Goal: Information Seeking & Learning: Learn about a topic

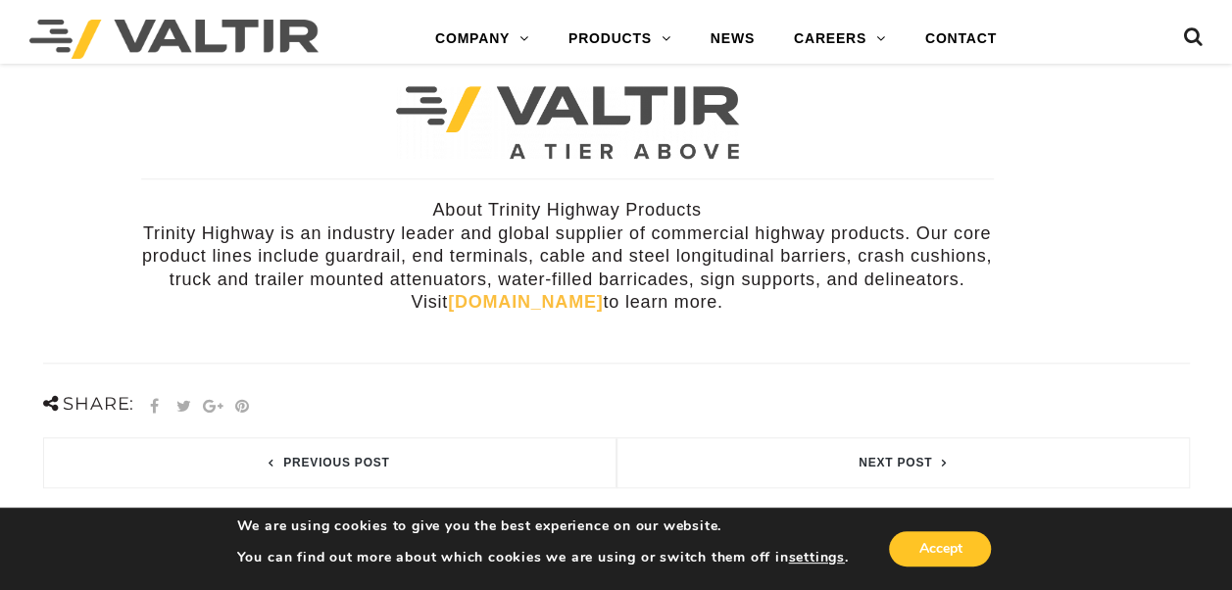
scroll to position [784, 0]
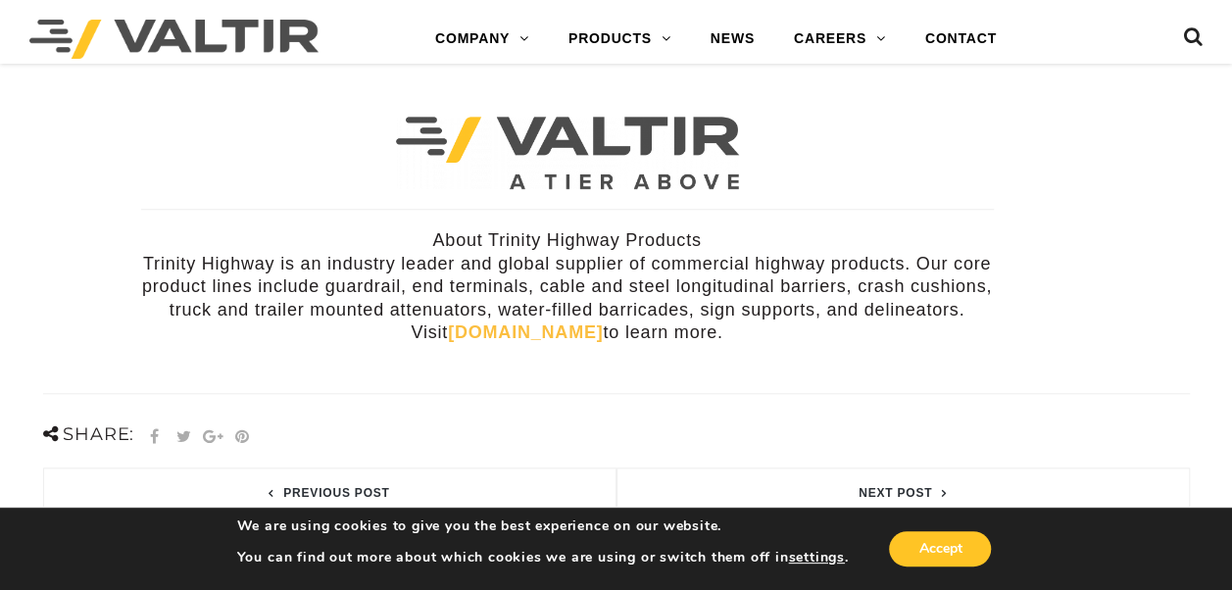
click at [497, 323] on link "trinityhighway.com" at bounding box center [525, 333] width 155 height 20
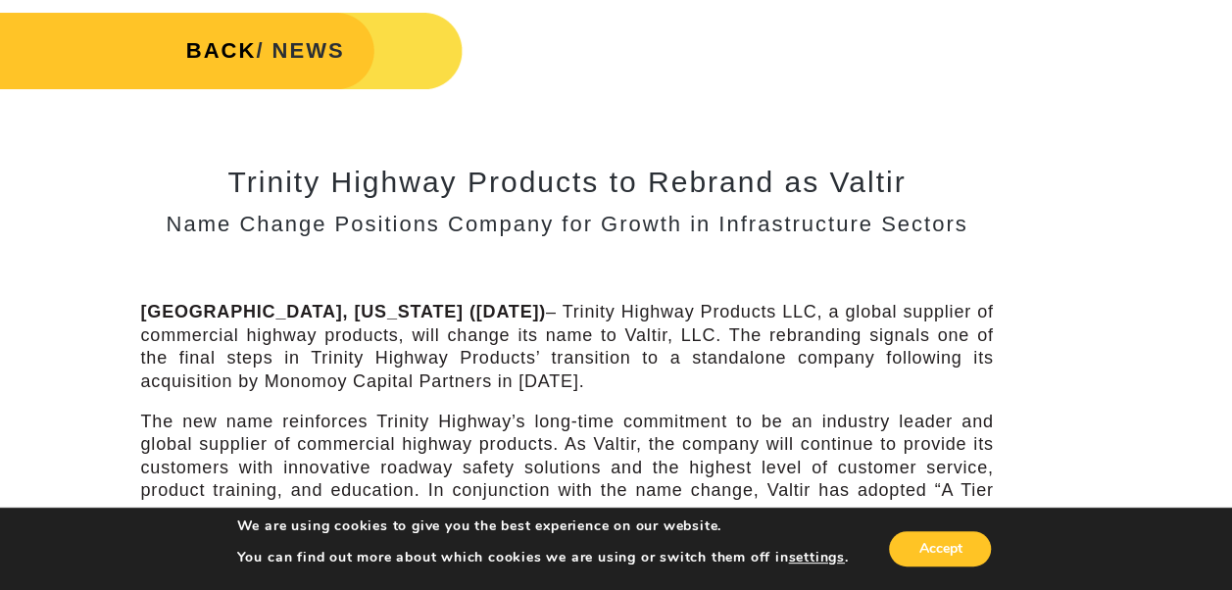
scroll to position [0, 0]
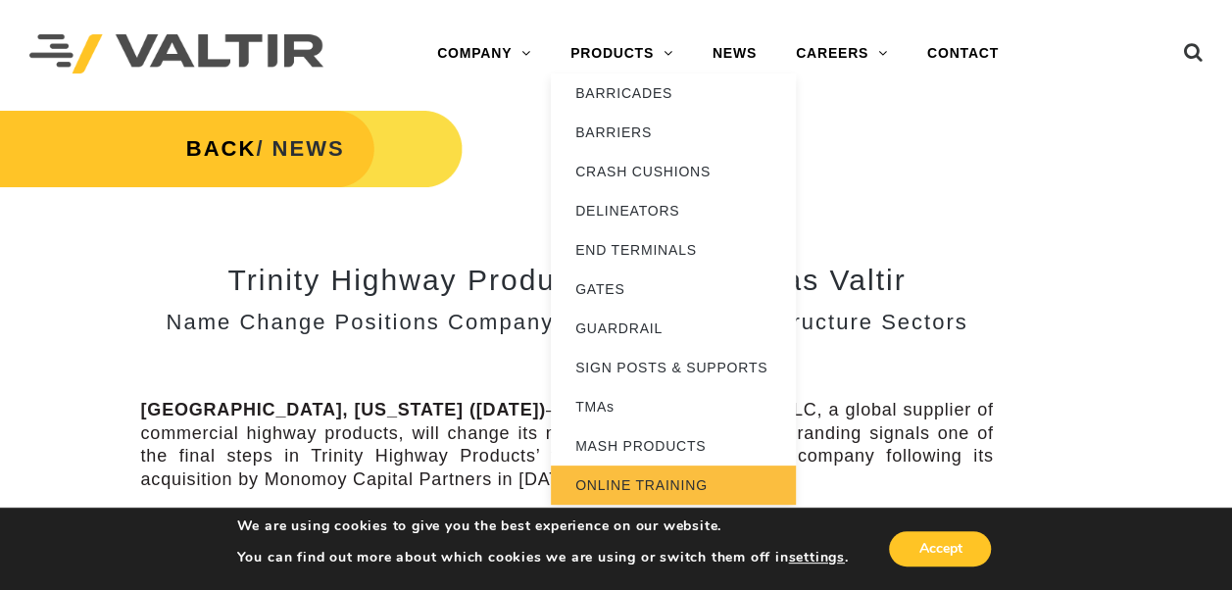
click at [641, 478] on link "ONLINE TRAINING" at bounding box center [673, 485] width 245 height 39
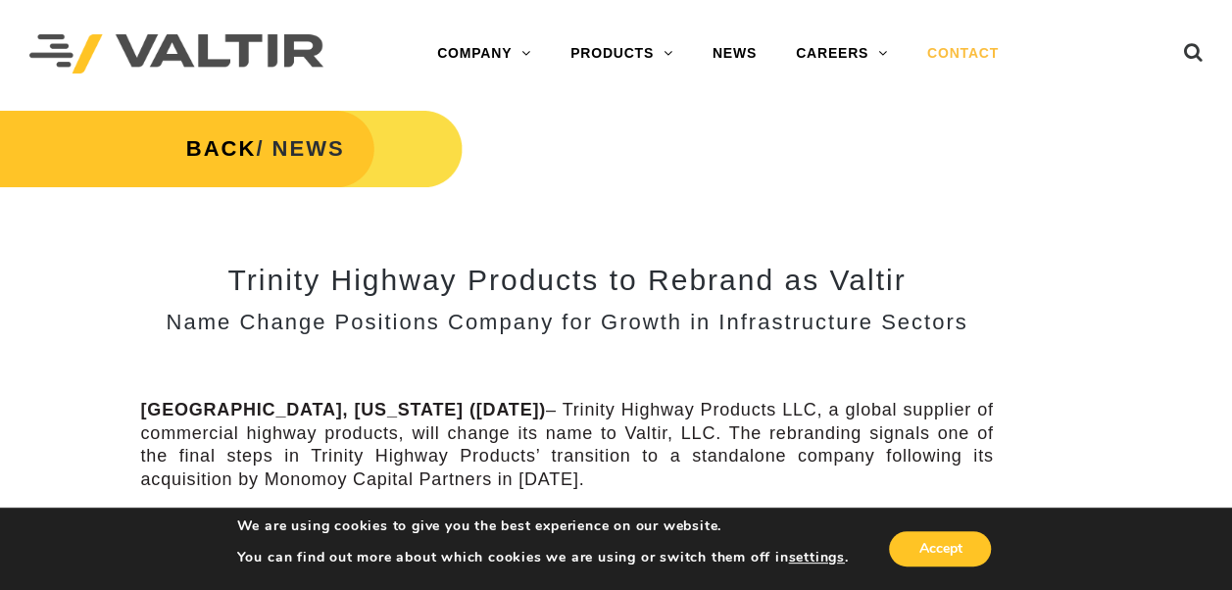
click at [978, 55] on link "CONTACT" at bounding box center [963, 53] width 111 height 39
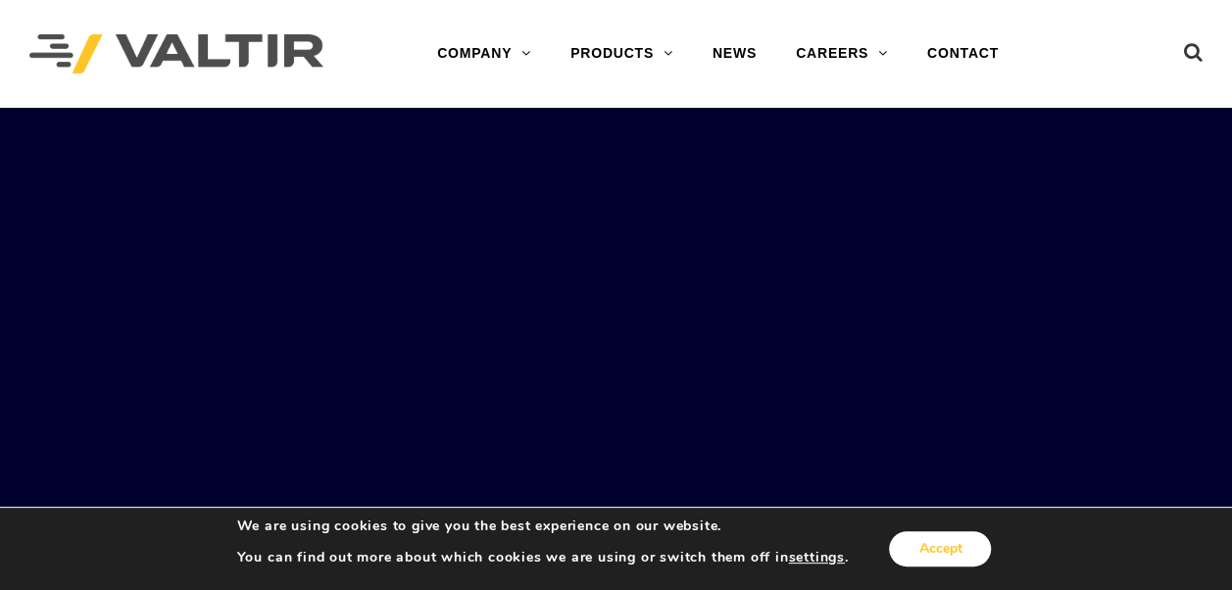
click at [922, 551] on button "Accept" at bounding box center [940, 548] width 102 height 35
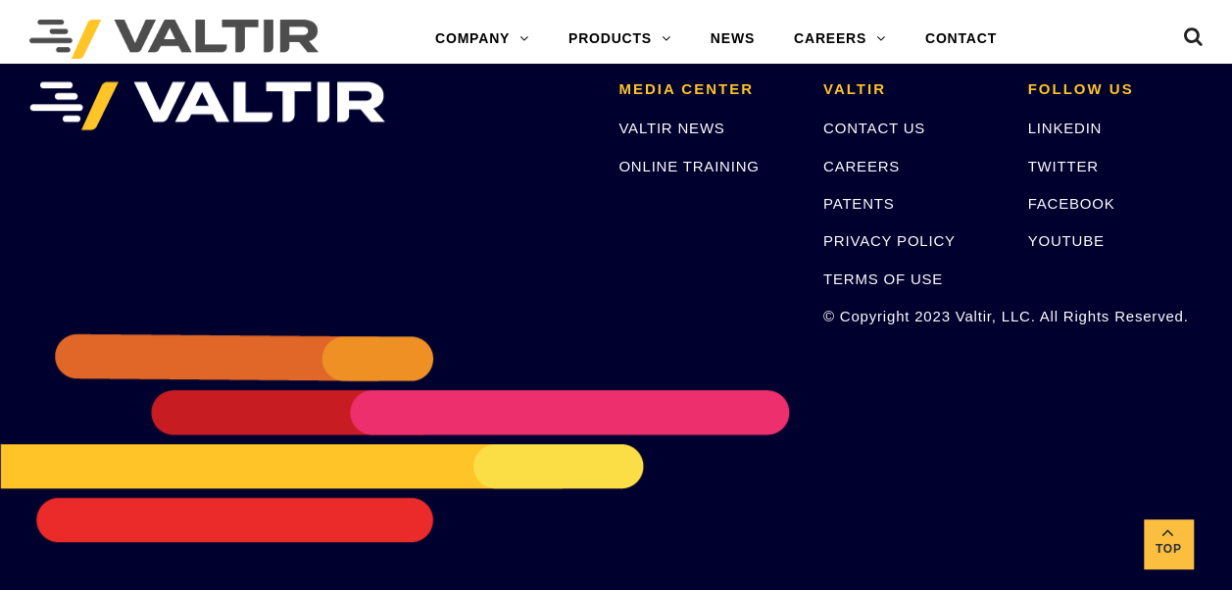
scroll to position [4111, 0]
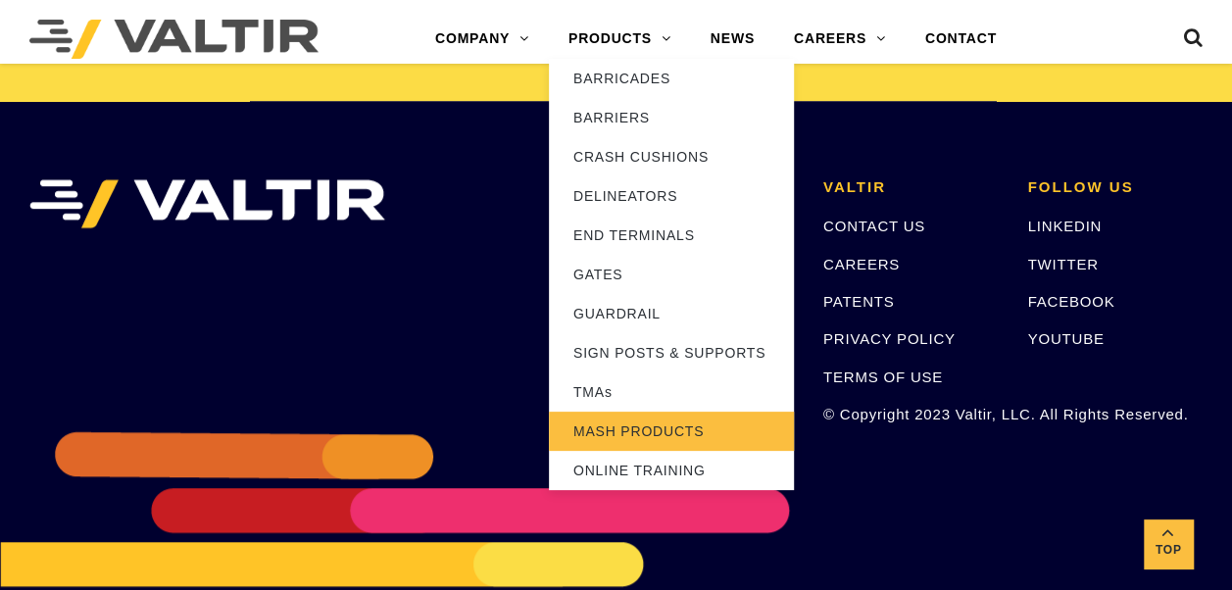
click at [654, 431] on link "MASH PRODUCTS" at bounding box center [671, 431] width 245 height 39
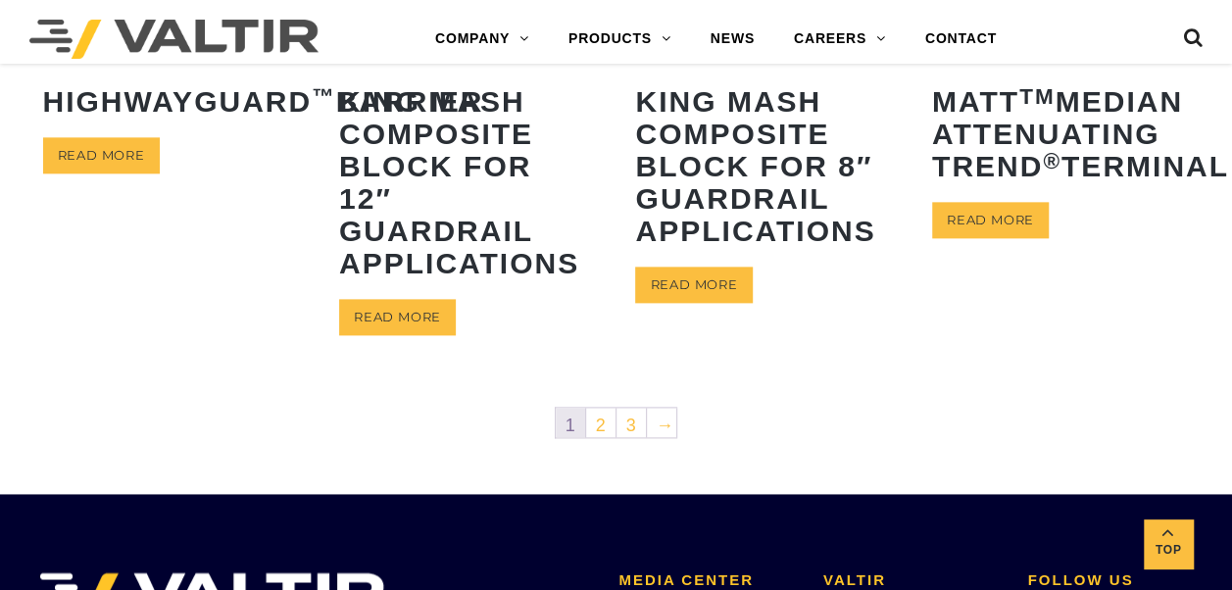
scroll to position [1176, 0]
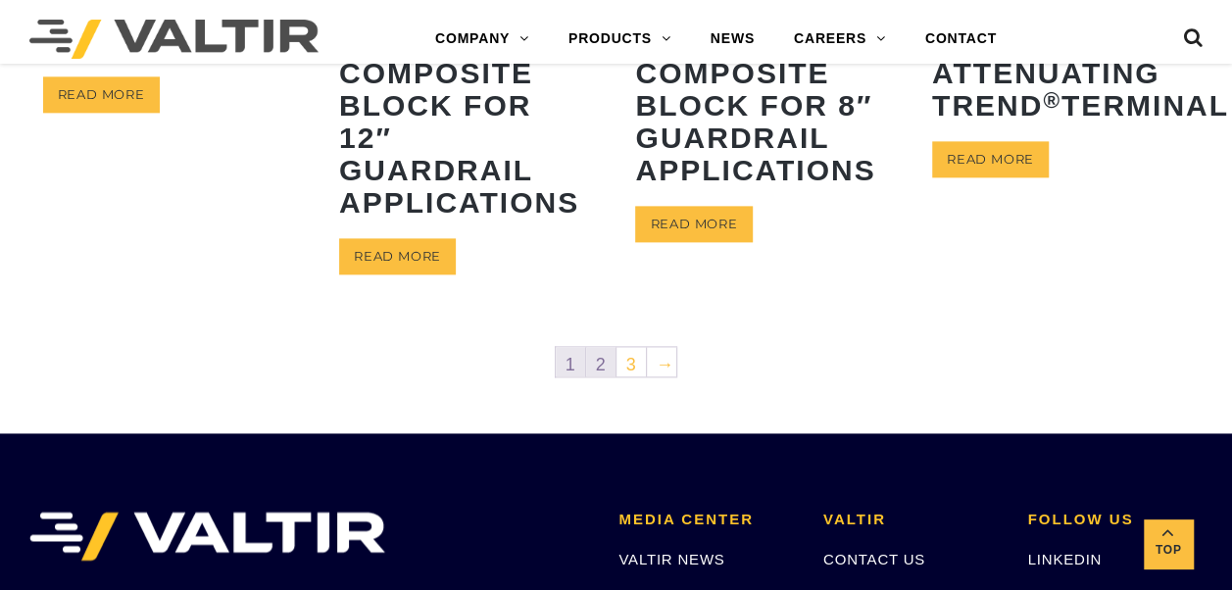
click at [610, 358] on link "2" at bounding box center [600, 361] width 29 height 29
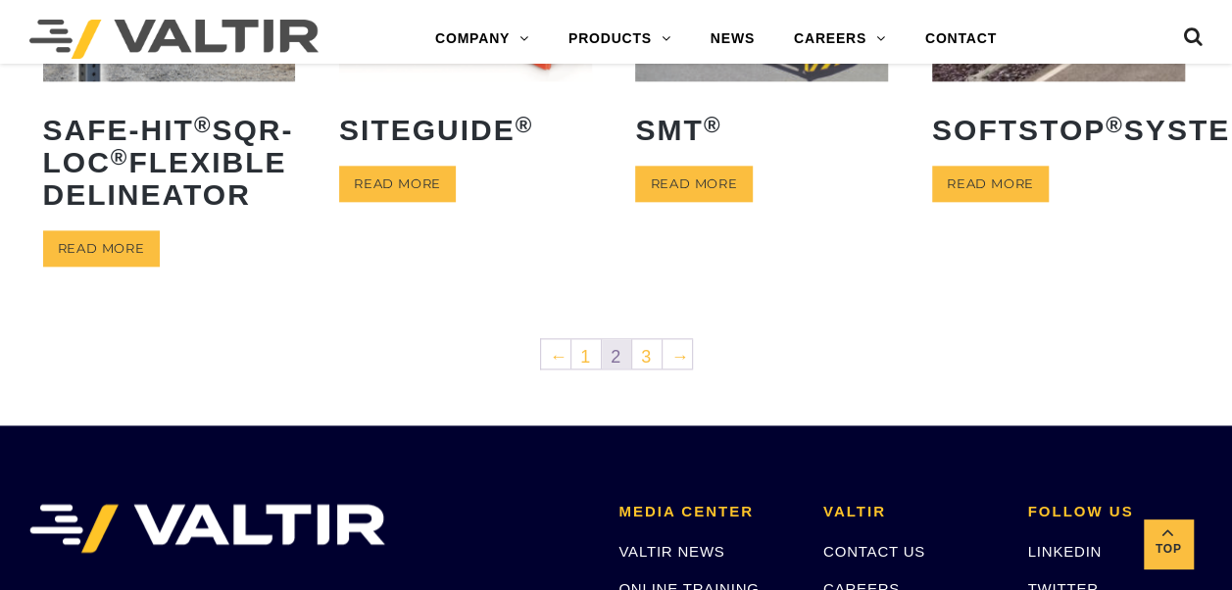
scroll to position [1078, 0]
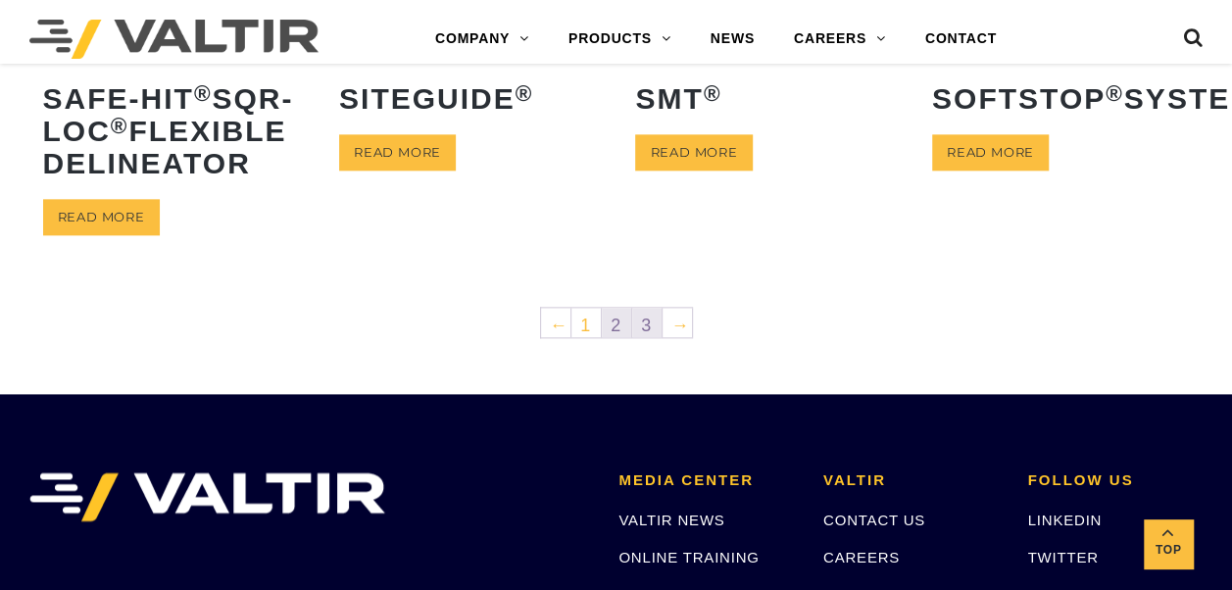
click at [643, 337] on link "3" at bounding box center [646, 322] width 29 height 29
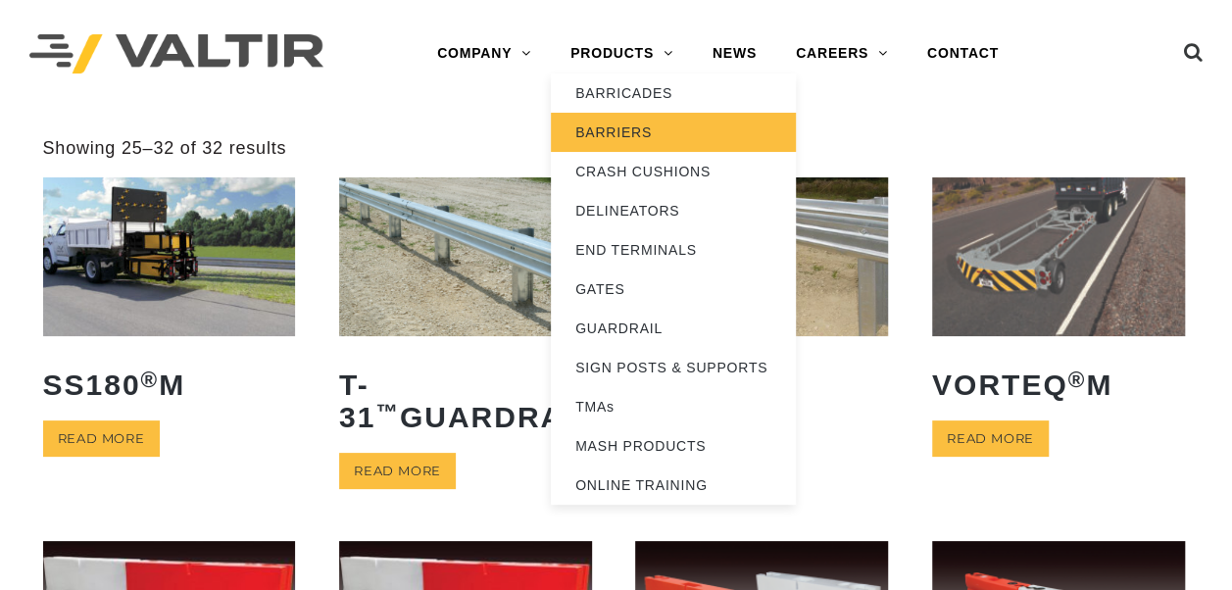
click at [645, 129] on link "BARRIERS" at bounding box center [673, 132] width 245 height 39
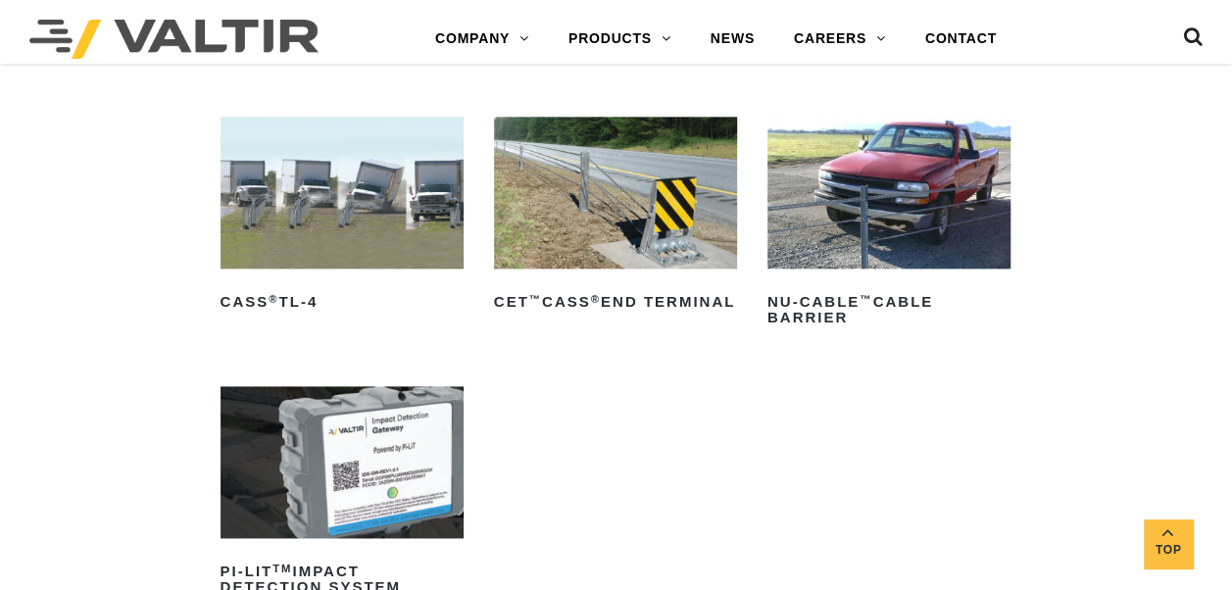
scroll to position [1176, 0]
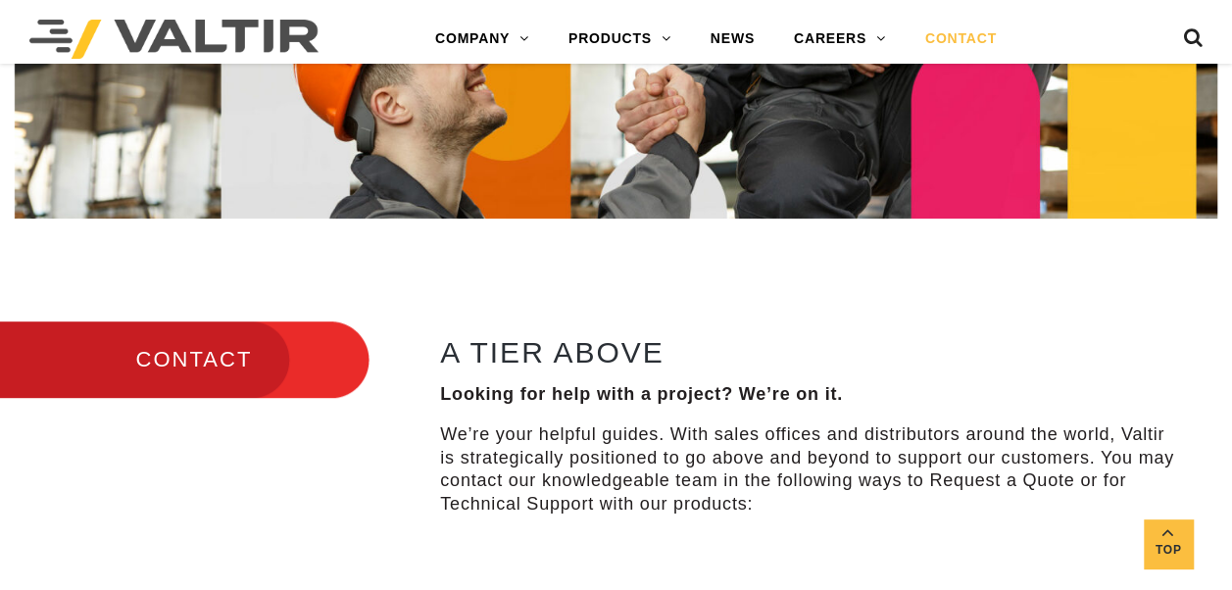
scroll to position [196, 0]
